Goal: Information Seeking & Learning: Find specific fact

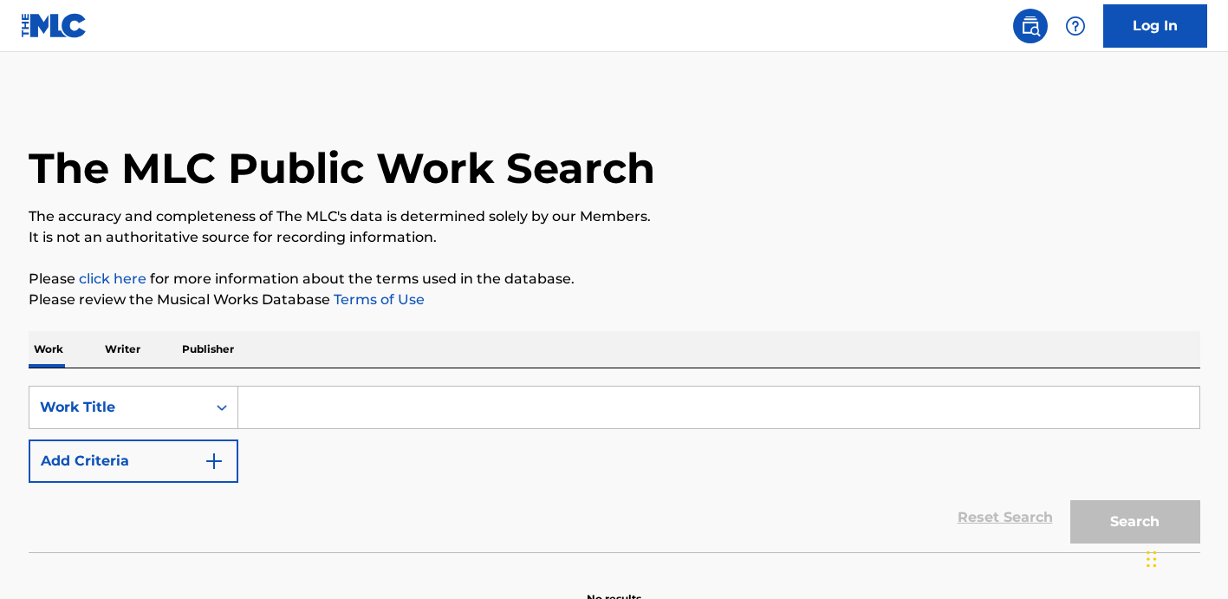
click at [379, 393] on input "Search Form" at bounding box center [718, 407] width 961 height 42
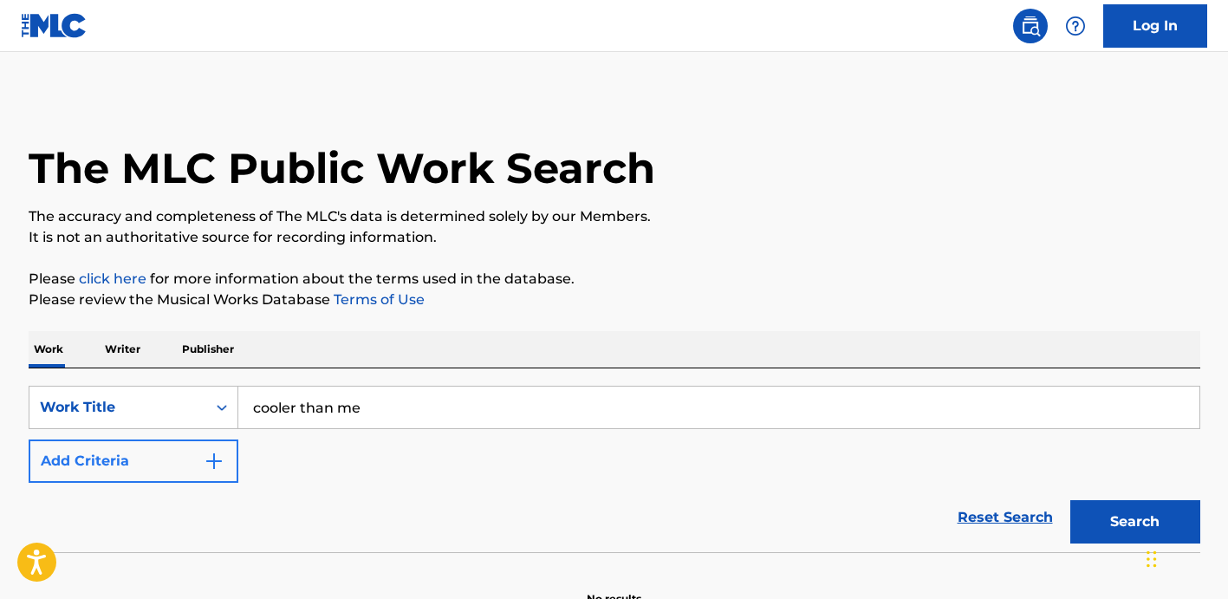
type input "cooler than me"
click at [211, 462] on img "Search Form" at bounding box center [214, 460] width 21 height 21
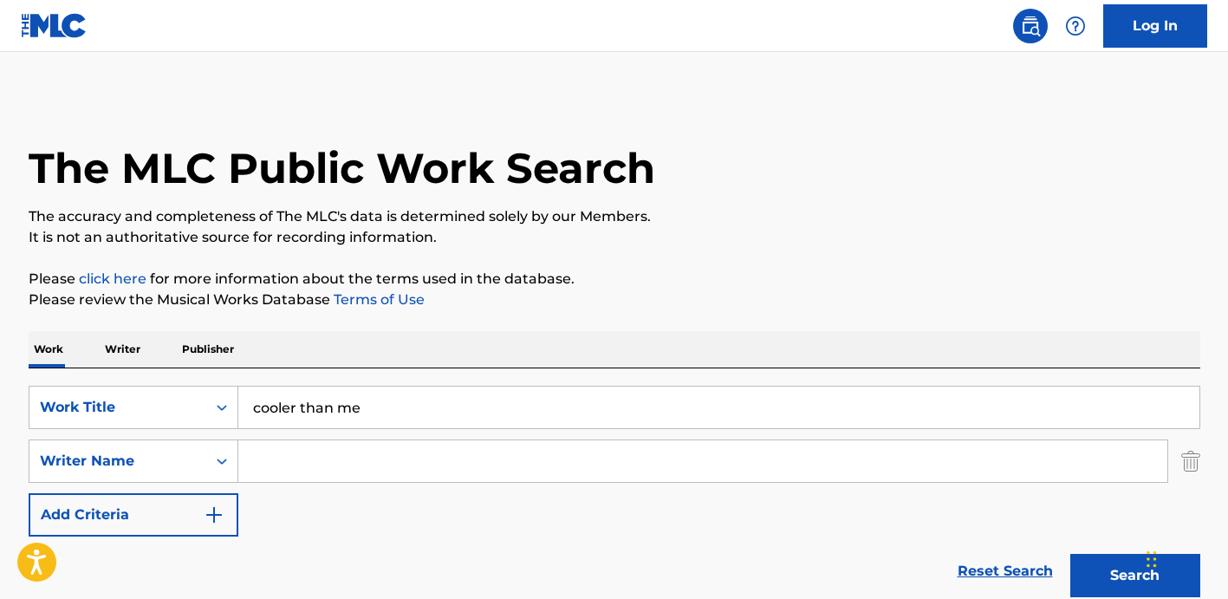
click at [295, 462] on input "Search Form" at bounding box center [702, 461] width 929 height 42
type input "posner"
click at [1070, 554] on button "Search" at bounding box center [1135, 575] width 130 height 43
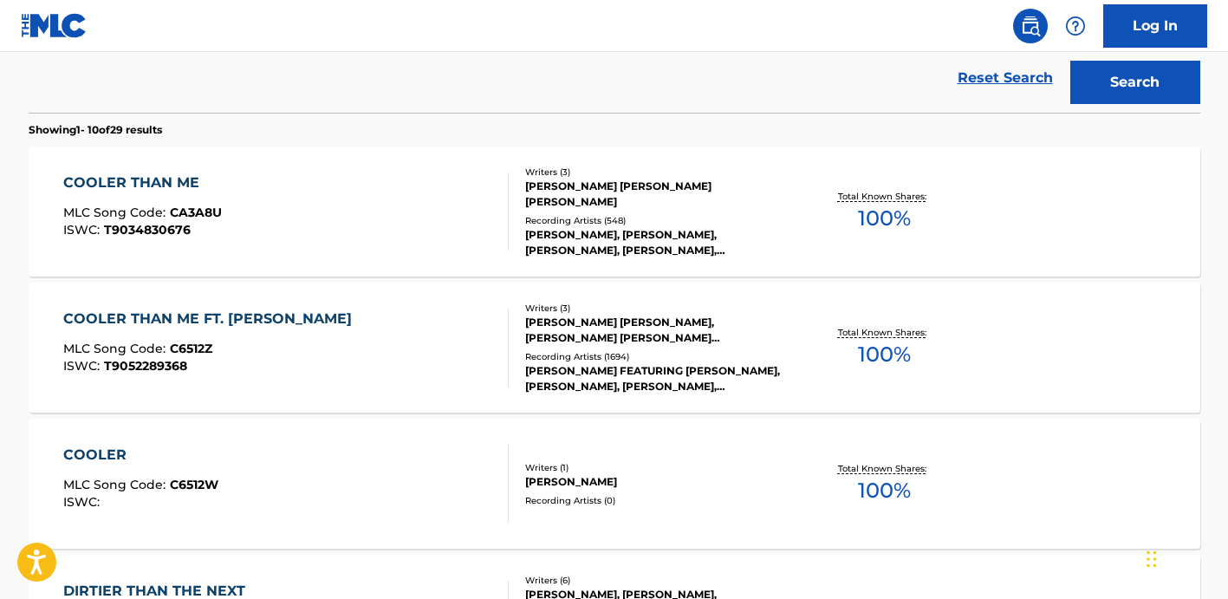
scroll to position [492, 0]
click at [433, 199] on div "COOLER THAN ME MLC Song Code : CA3A8U ISWC : T9034830676" at bounding box center [285, 212] width 445 height 78
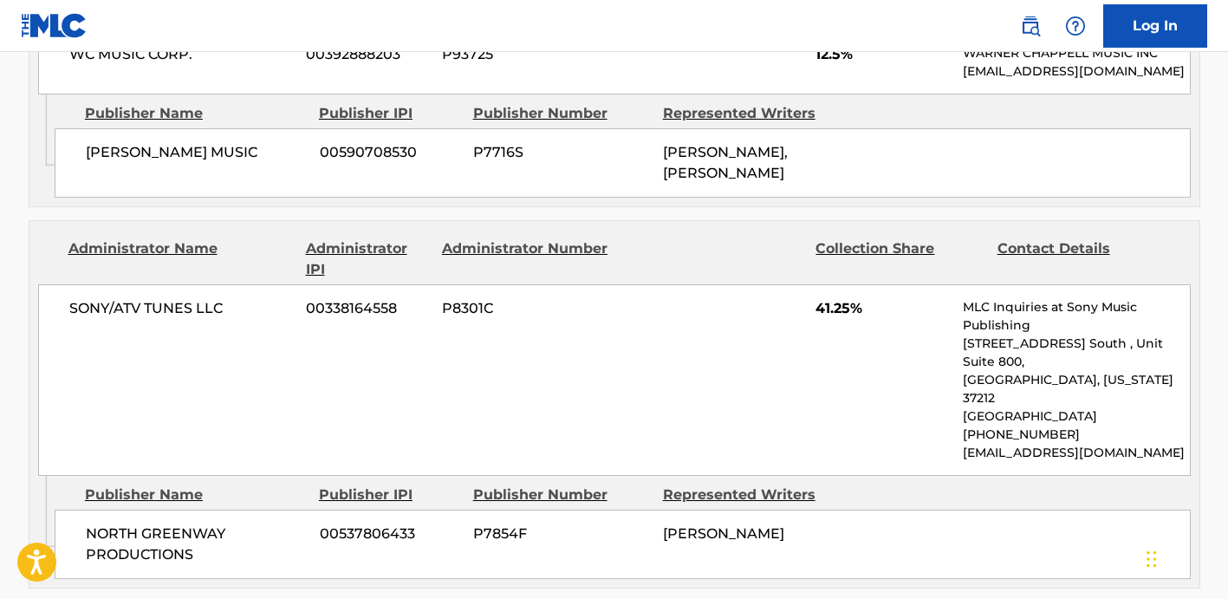
scroll to position [533, 0]
